Goal: Navigation & Orientation: Find specific page/section

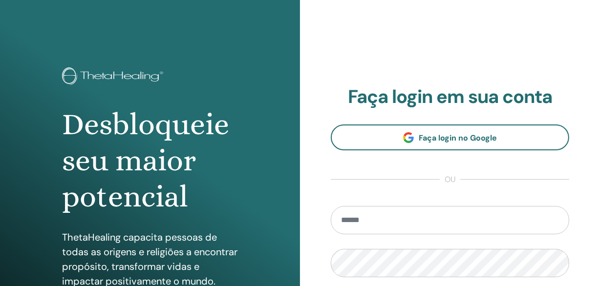
type input "**********"
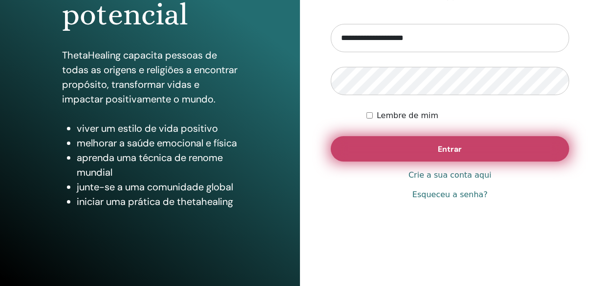
click at [431, 141] on button "Entrar" at bounding box center [450, 148] width 238 height 25
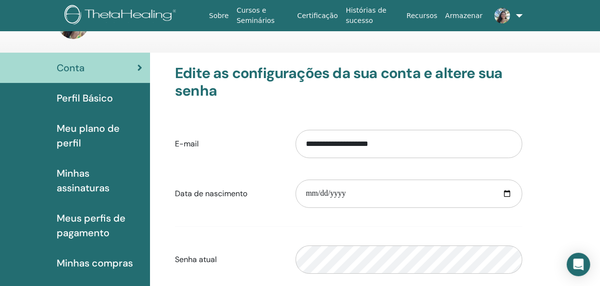
scroll to position [29, 0]
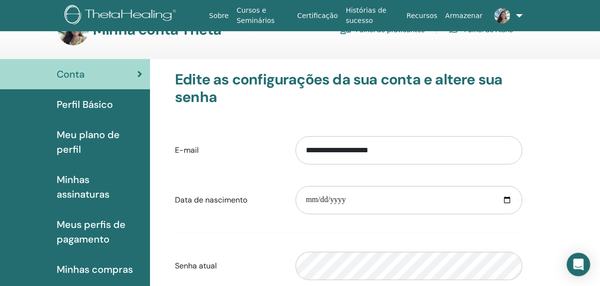
click at [90, 101] on font "Perfil Básico" at bounding box center [85, 104] width 56 height 13
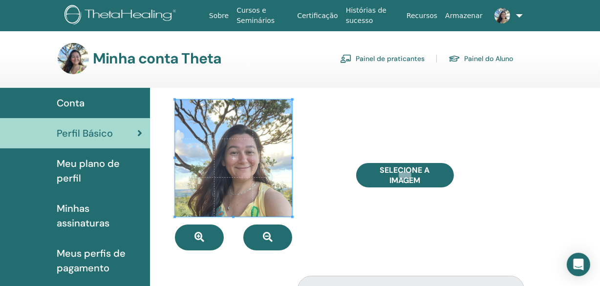
click at [74, 106] on span "Conta" at bounding box center [71, 103] width 28 height 15
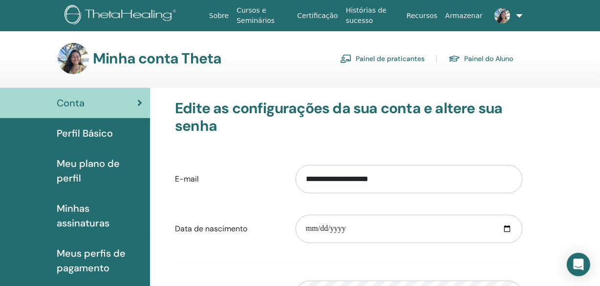
click at [409, 56] on font "Painel de praticantes" at bounding box center [390, 59] width 69 height 9
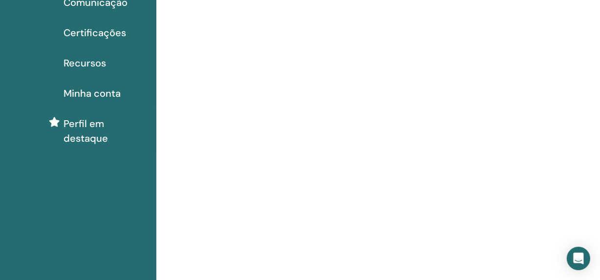
scroll to position [88, 0]
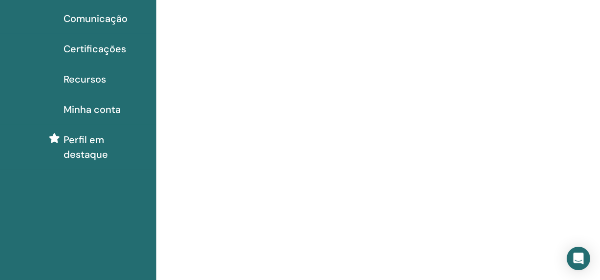
click at [107, 106] on span "Minha conta" at bounding box center [92, 109] width 57 height 15
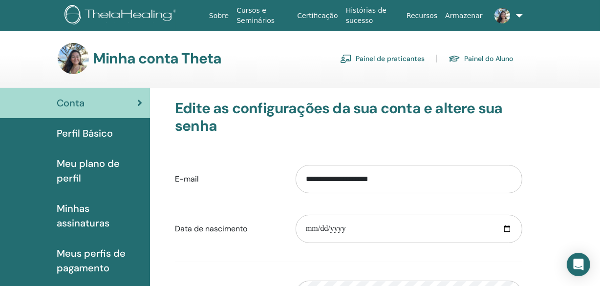
click at [496, 58] on font "Painel do Aluno" at bounding box center [488, 59] width 49 height 9
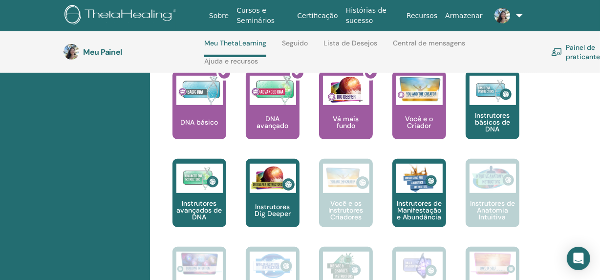
scroll to position [397, 0]
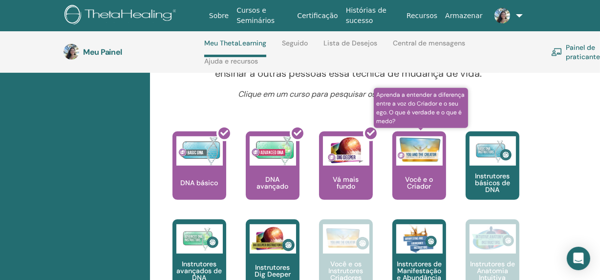
click at [426, 159] on img at bounding box center [419, 149] width 46 height 27
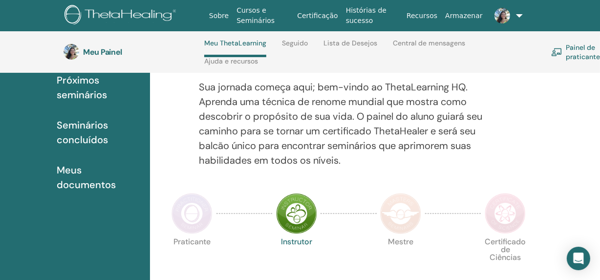
scroll to position [111, 0]
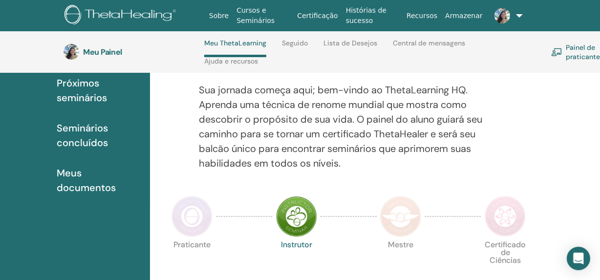
click at [67, 182] on font "Meus documentos" at bounding box center [86, 180] width 59 height 27
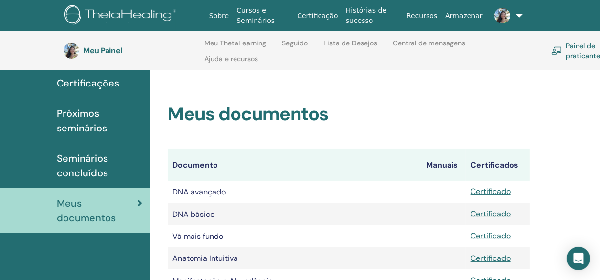
scroll to position [75, 0]
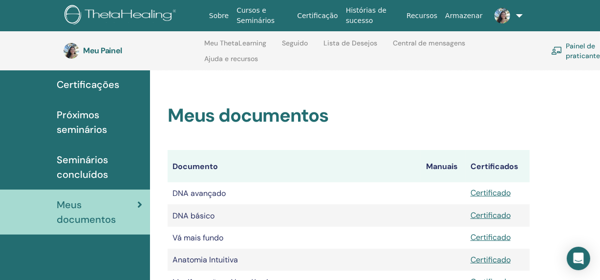
click at [80, 165] on font "Seminários concluídos" at bounding box center [82, 166] width 51 height 27
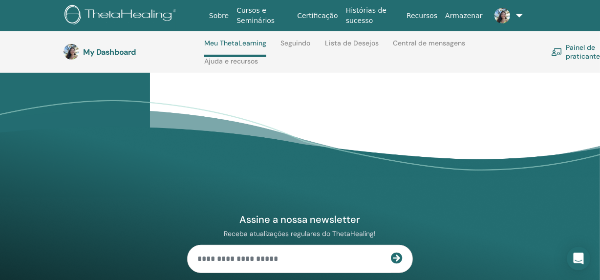
scroll to position [532, 0]
